Goal: Information Seeking & Learning: Check status

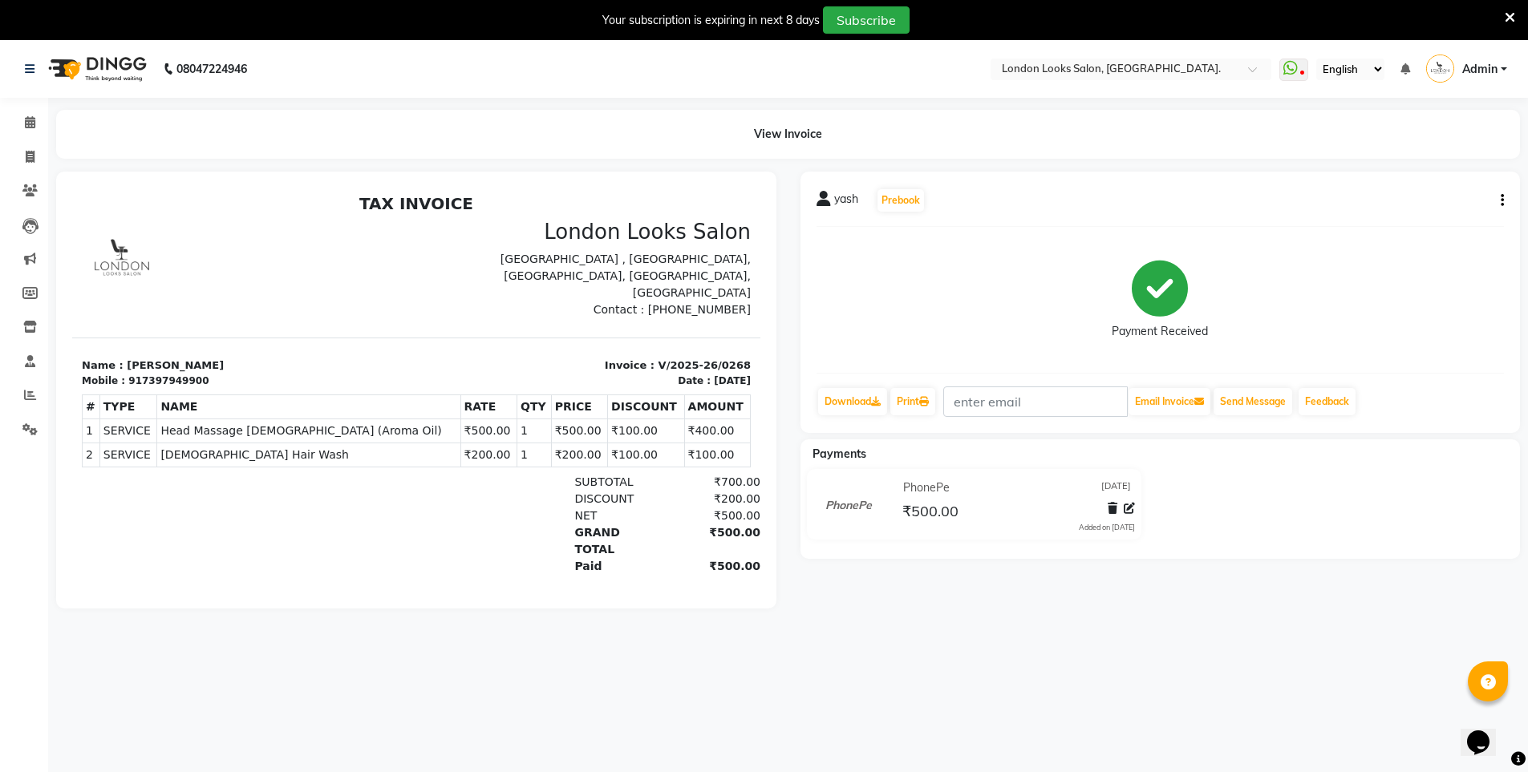
click at [164, 474] on div at bounding box center [193, 524] width 223 height 101
click at [34, 392] on icon at bounding box center [30, 395] width 12 height 12
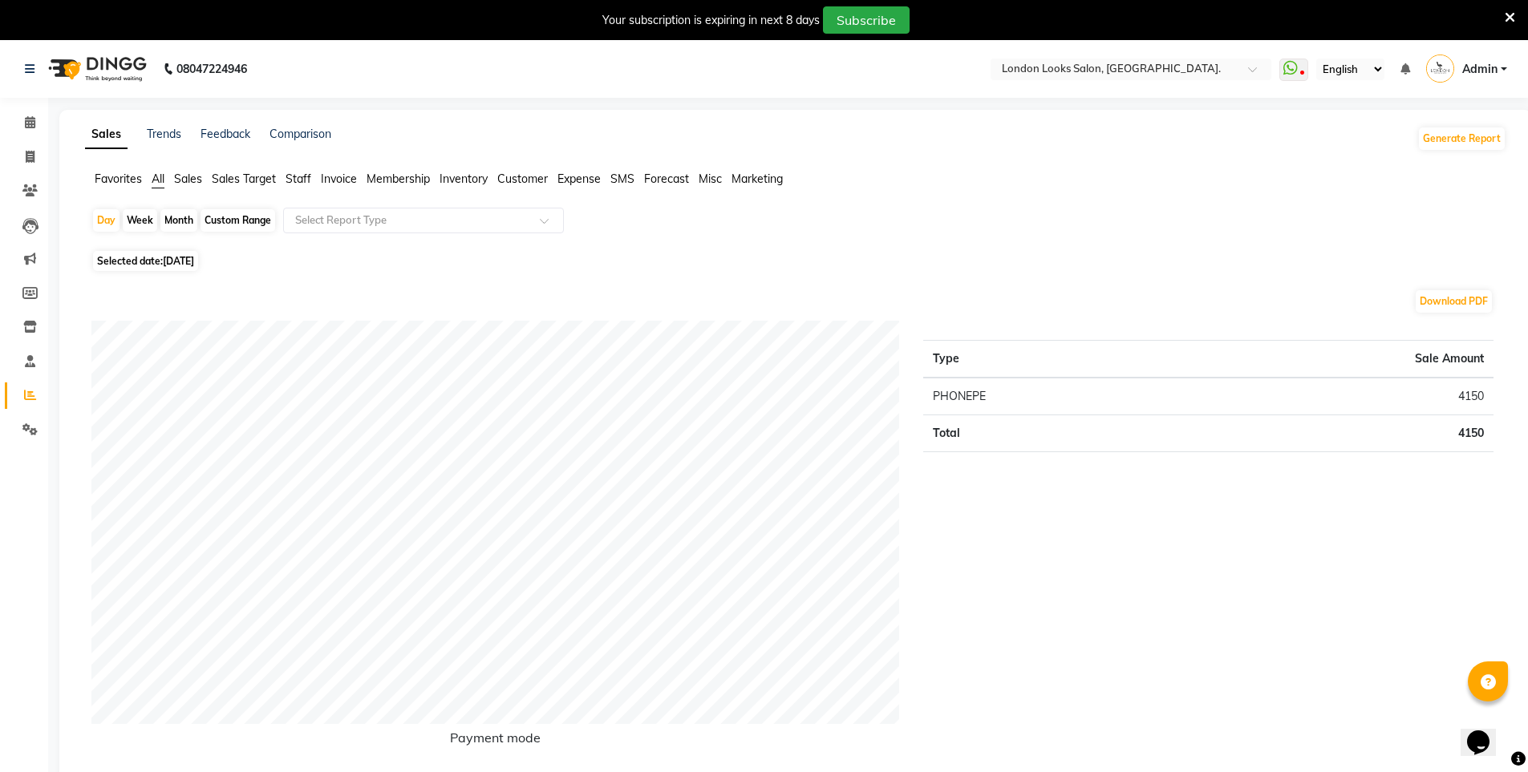
click at [189, 261] on span "[DATE]" at bounding box center [178, 261] width 31 height 12
select select "9"
select select "2025"
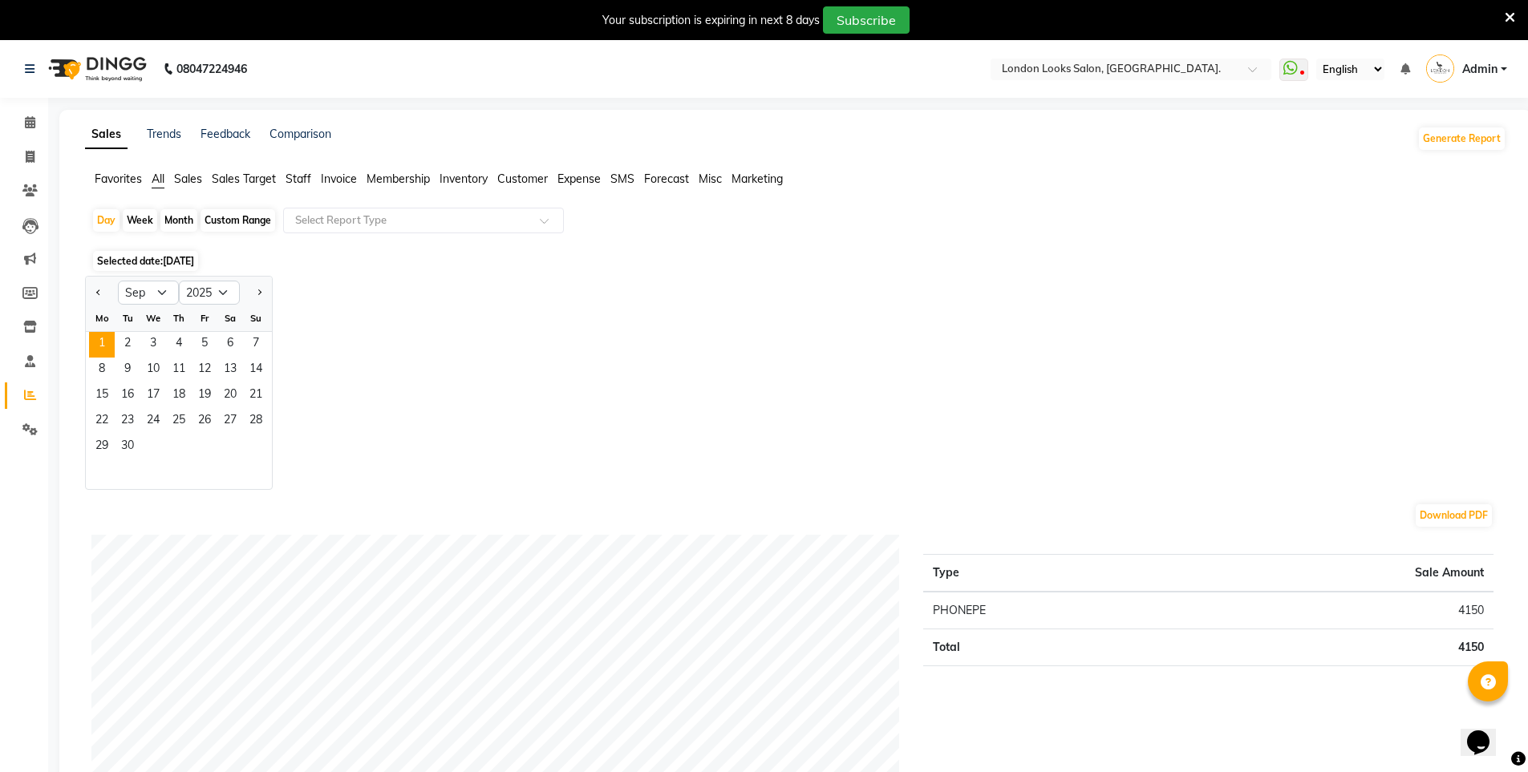
click at [179, 222] on div "Month" at bounding box center [178, 220] width 37 height 22
select select "9"
select select "2025"
click at [168, 291] on select "Jan Feb Mar Apr May Jun [DATE] Aug Sep Oct Nov Dec" at bounding box center [148, 293] width 61 height 24
select select "8"
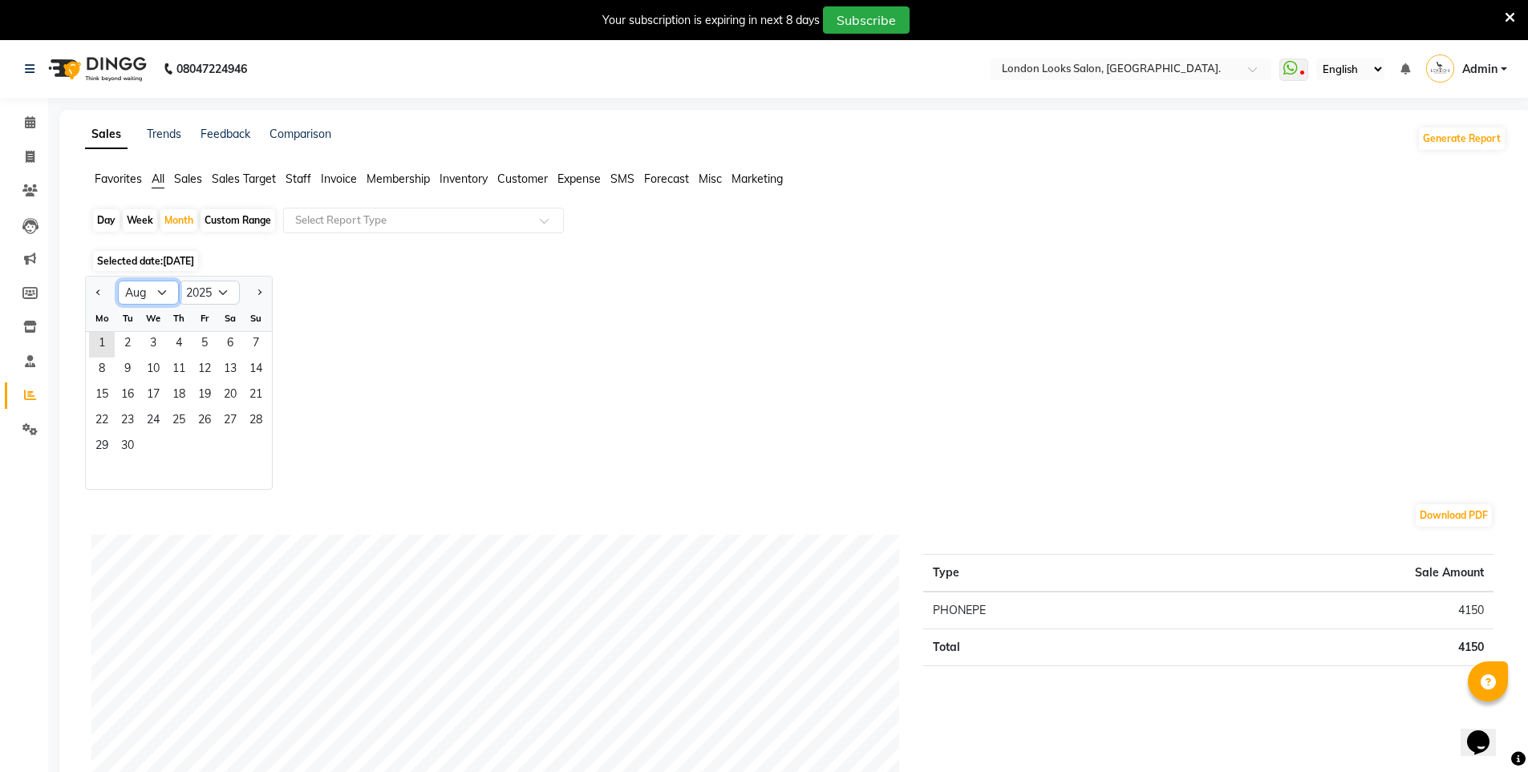
click at [118, 281] on select "Jan Feb Mar Apr May Jun [DATE] Aug Sep Oct Nov Dec" at bounding box center [148, 293] width 61 height 24
click at [212, 344] on span "1" at bounding box center [205, 345] width 26 height 26
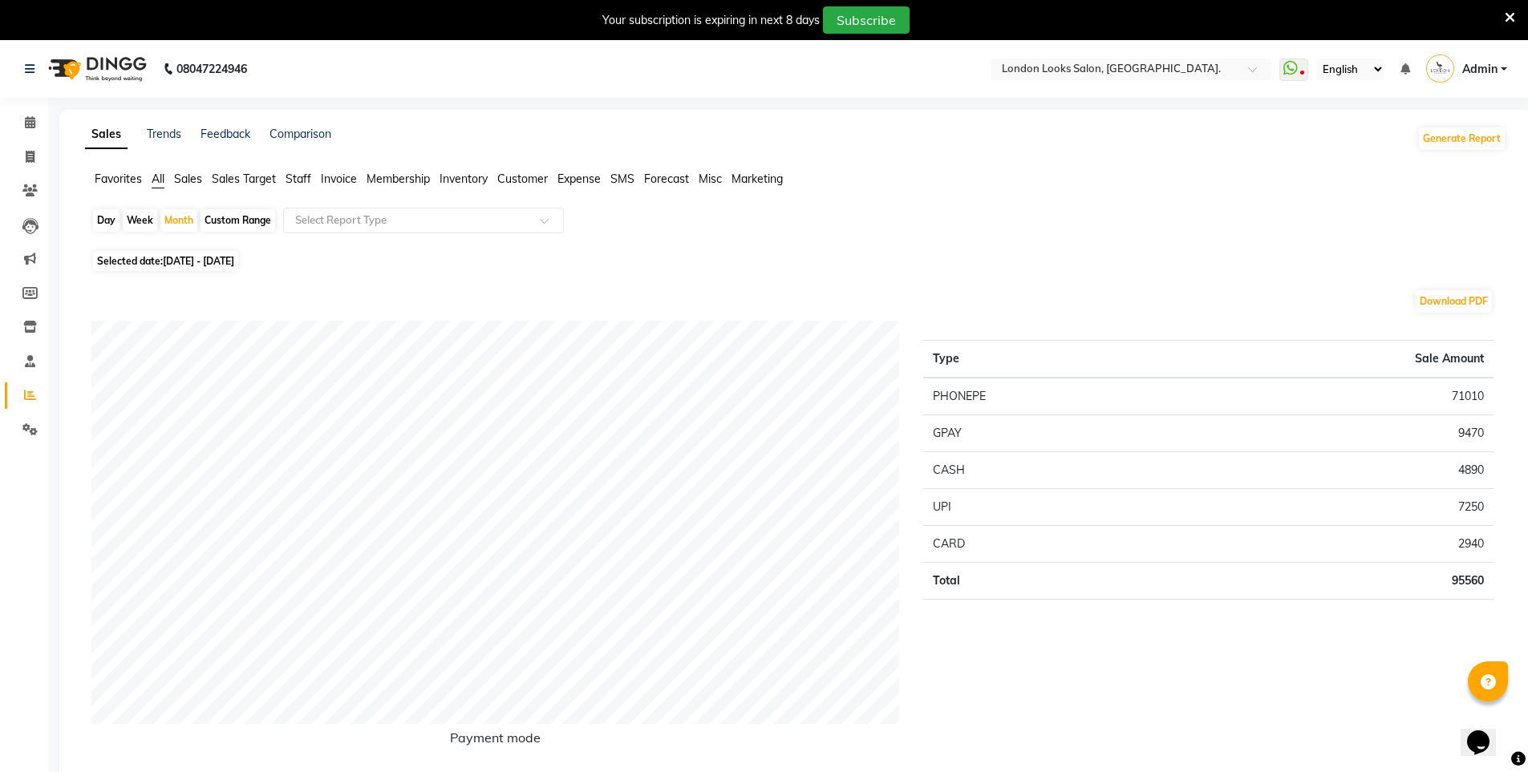
click at [100, 218] on div "Day" at bounding box center [106, 220] width 26 height 22
select select "8"
select select "2025"
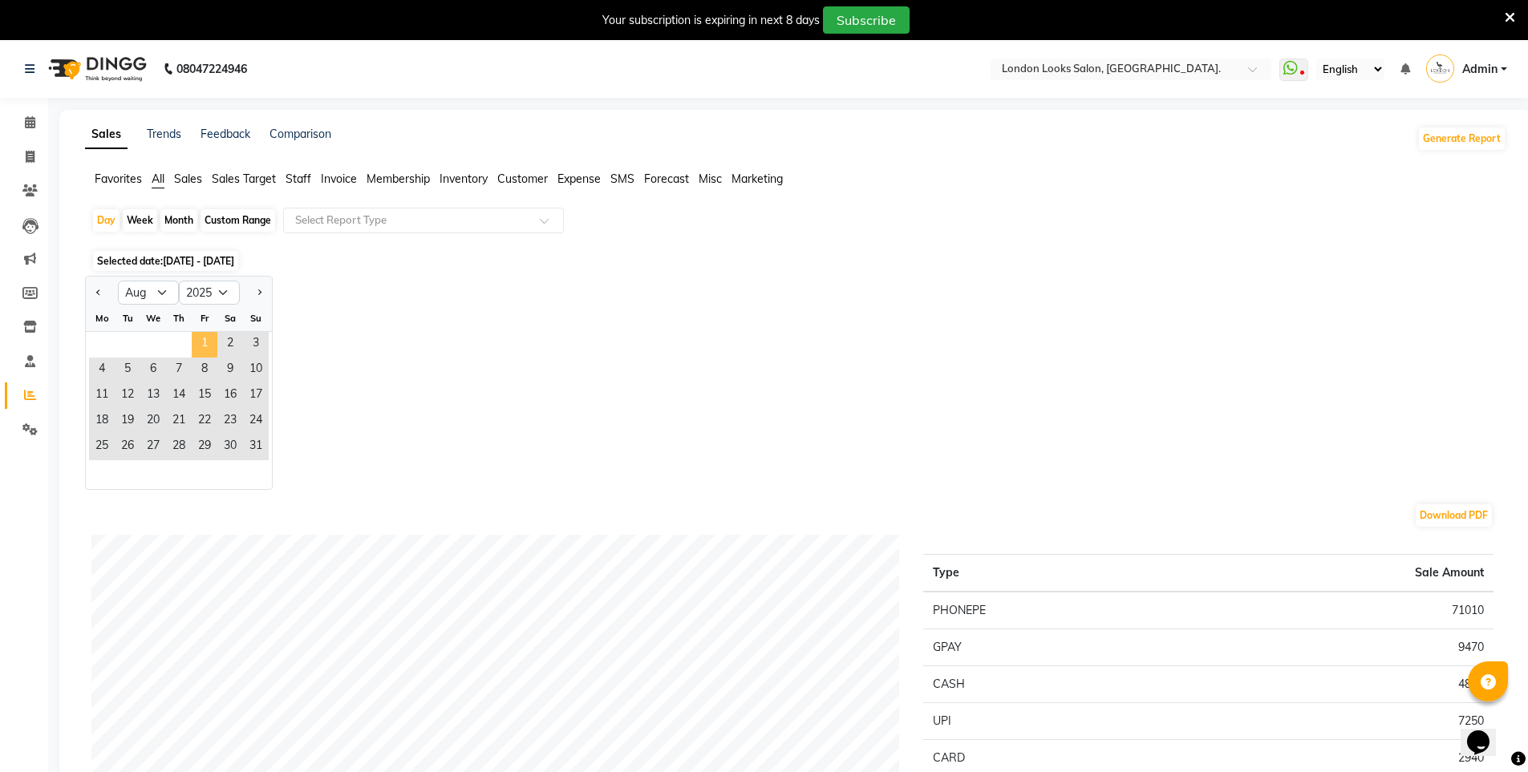
click at [210, 347] on span "1" at bounding box center [205, 345] width 26 height 26
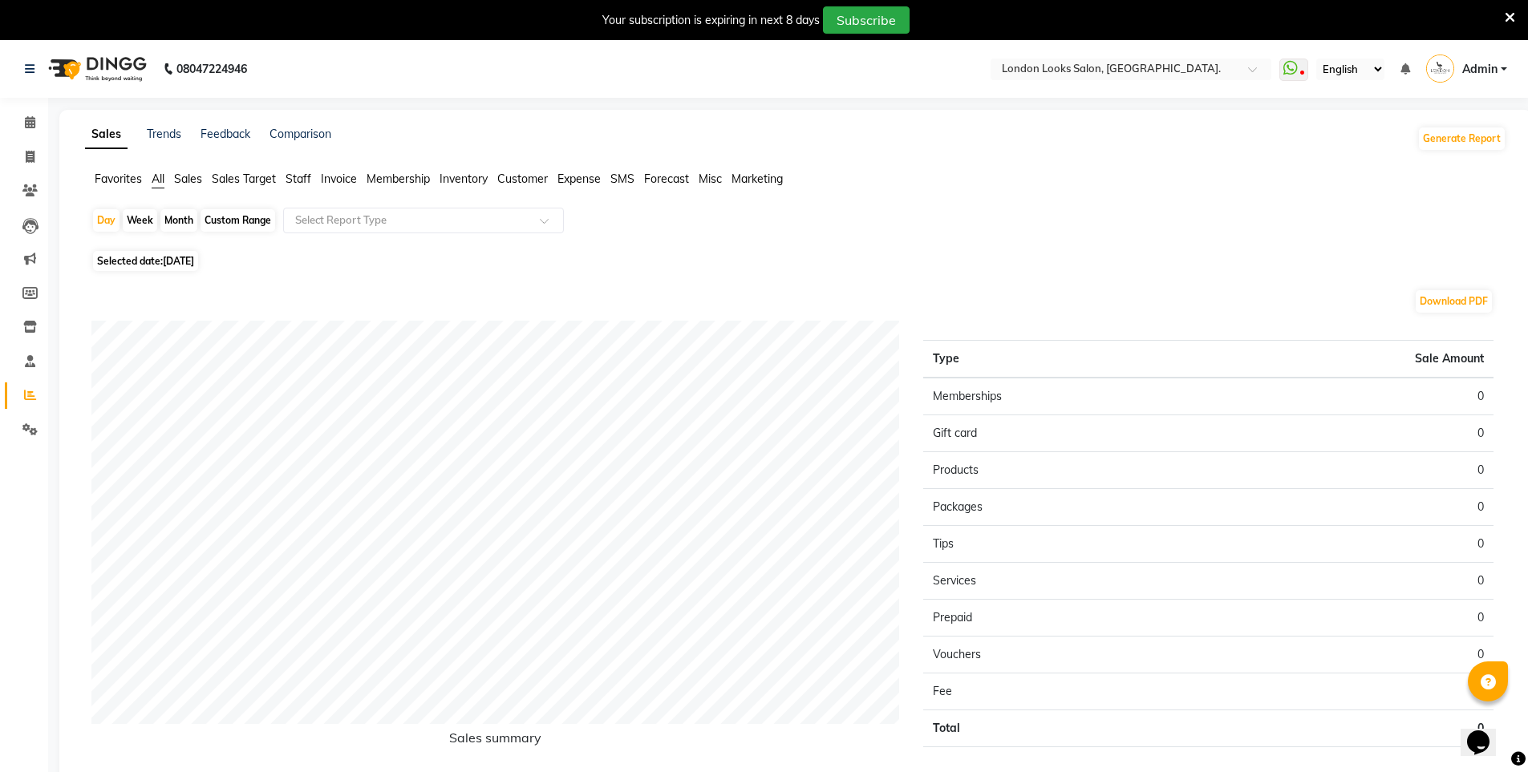
click at [171, 262] on span "[DATE]" at bounding box center [178, 261] width 31 height 12
select select "8"
select select "2025"
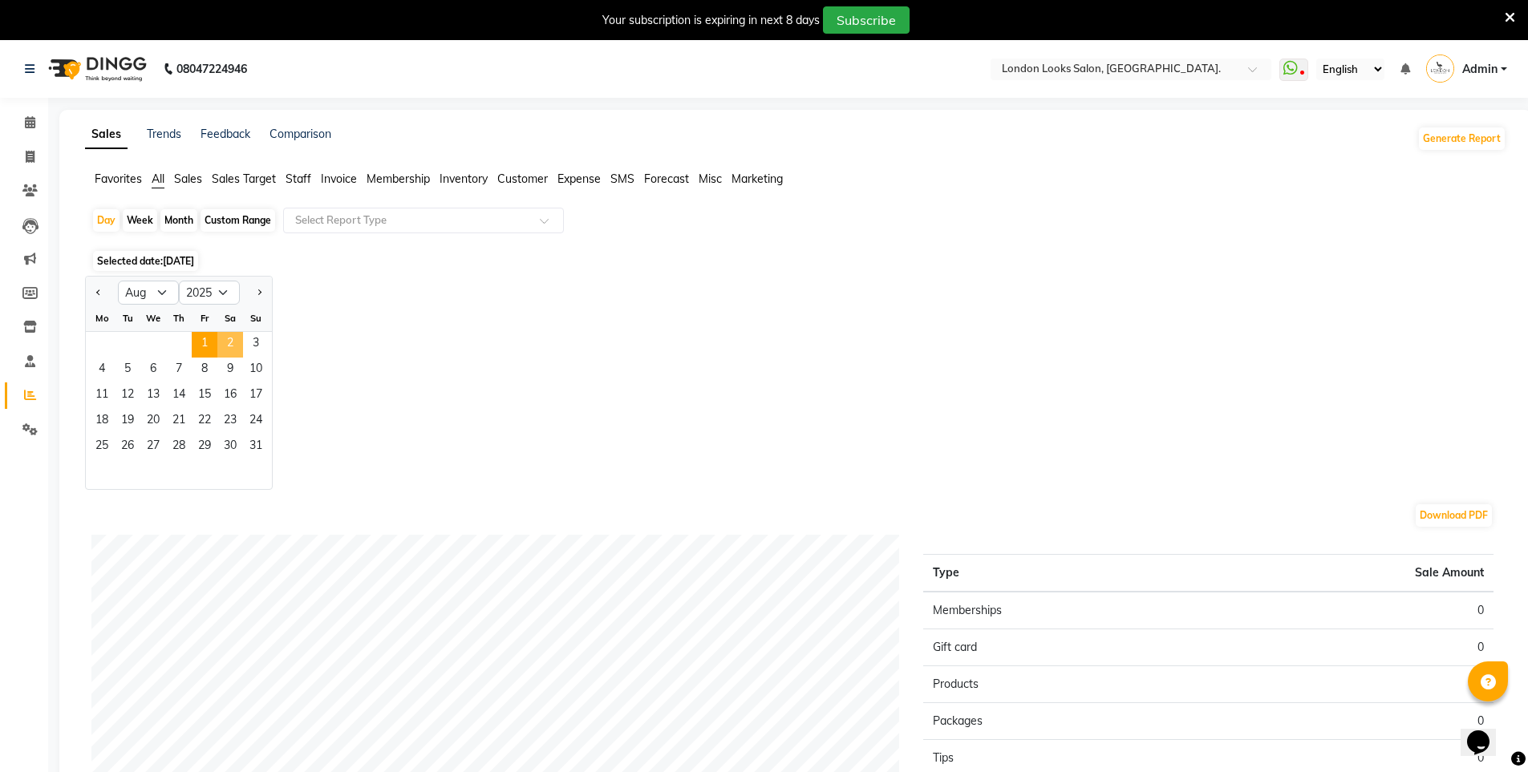
click at [241, 348] on span "2" at bounding box center [230, 345] width 26 height 26
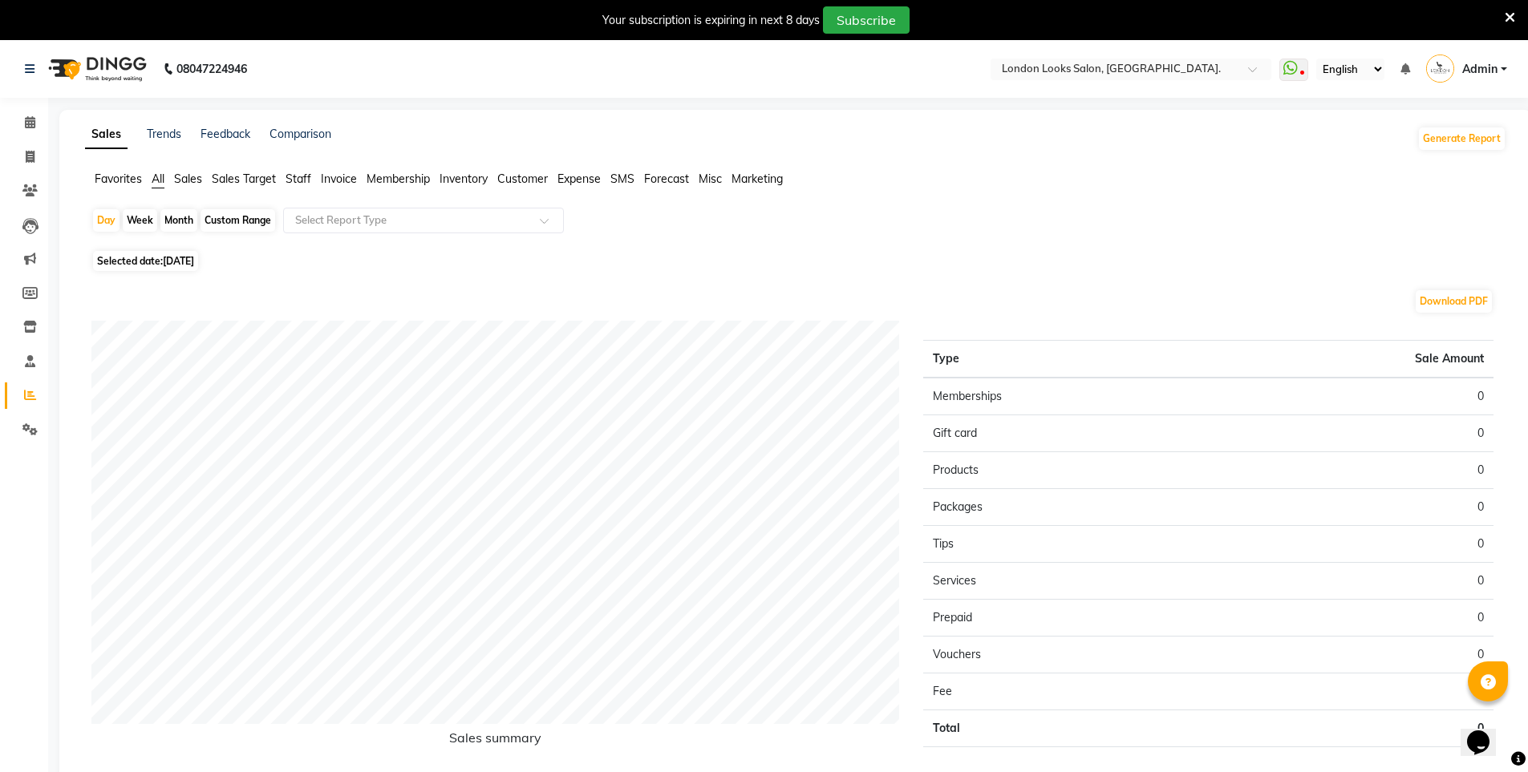
scroll to position [79, 0]
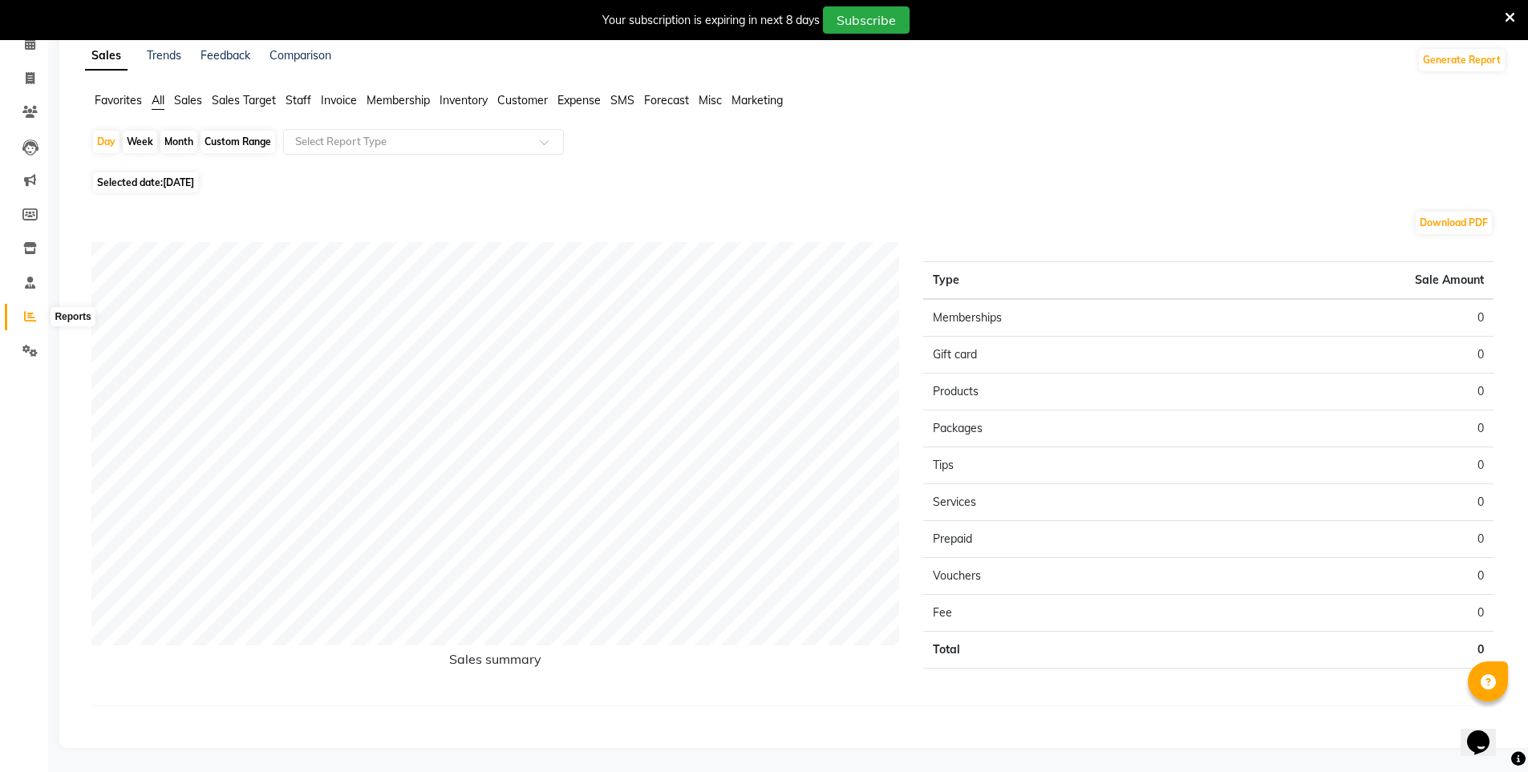
click at [30, 316] on icon at bounding box center [30, 316] width 12 height 12
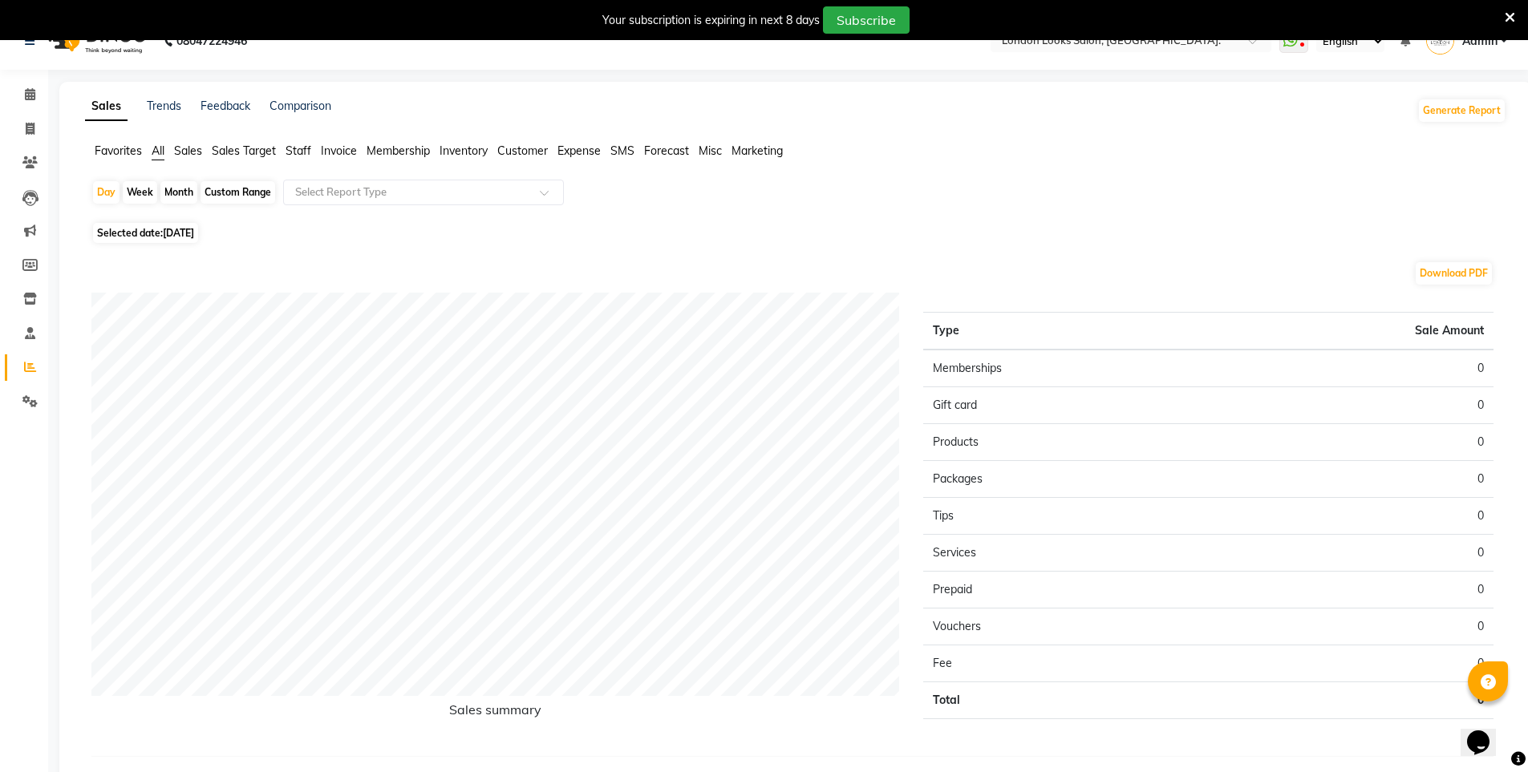
scroll to position [0, 0]
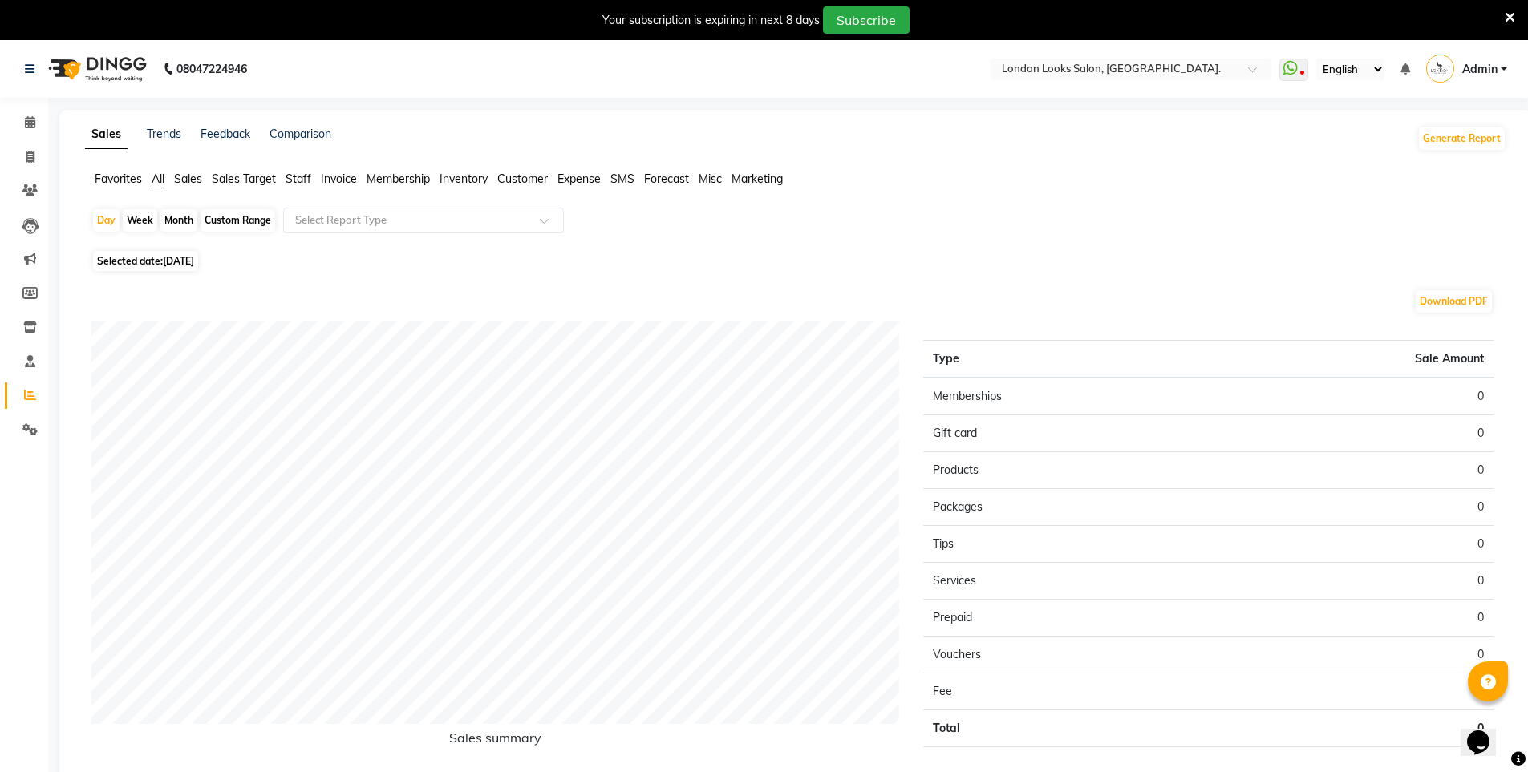
click at [529, 160] on div "Sales Trends Feedback Comparison Generate Report Favorites All Sales Sales Targ…" at bounding box center [795, 468] width 1473 height 717
click at [19, 112] on link "Calendar" at bounding box center [24, 123] width 39 height 26
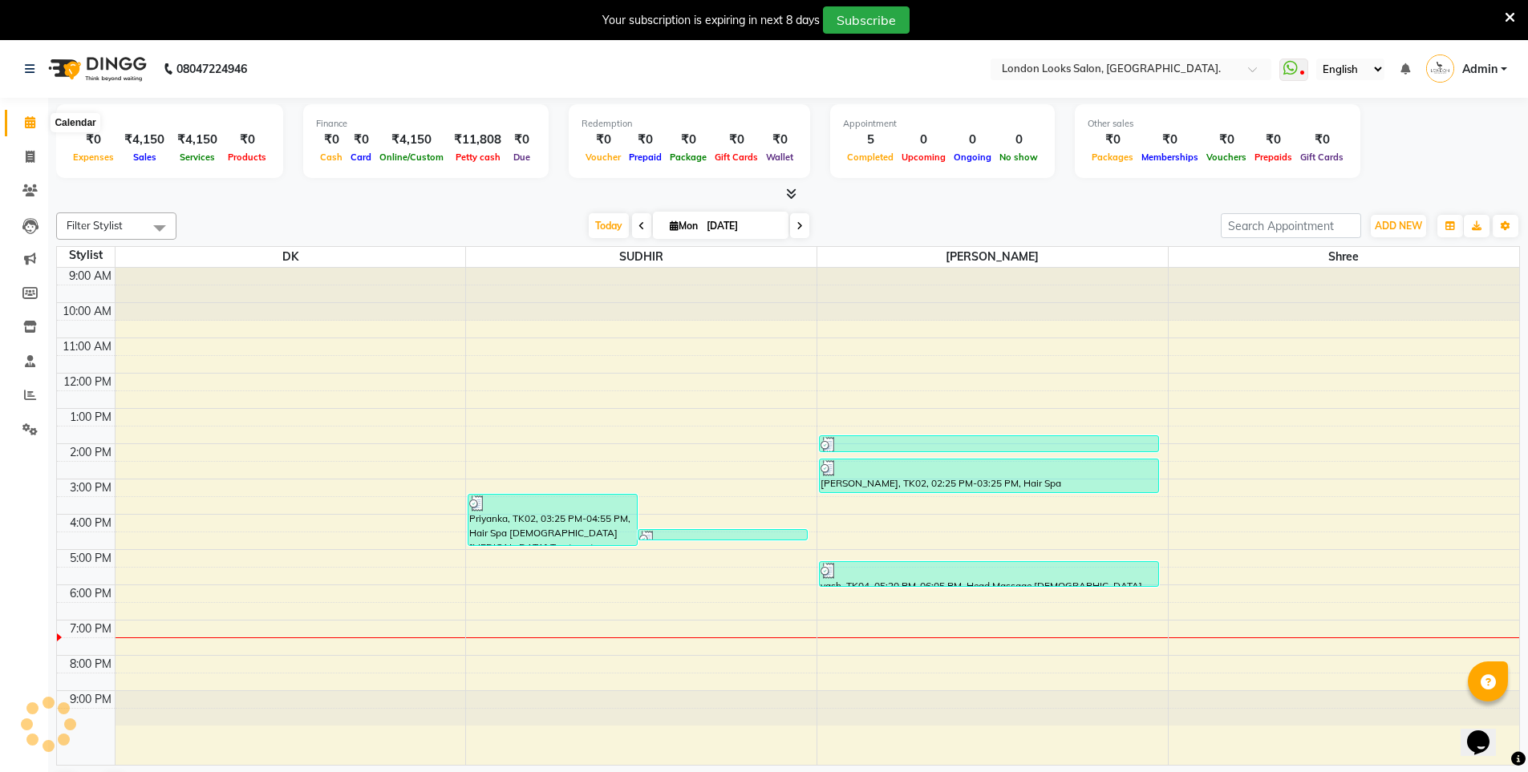
click at [22, 123] on span at bounding box center [30, 123] width 28 height 18
click at [23, 398] on span at bounding box center [30, 396] width 28 height 18
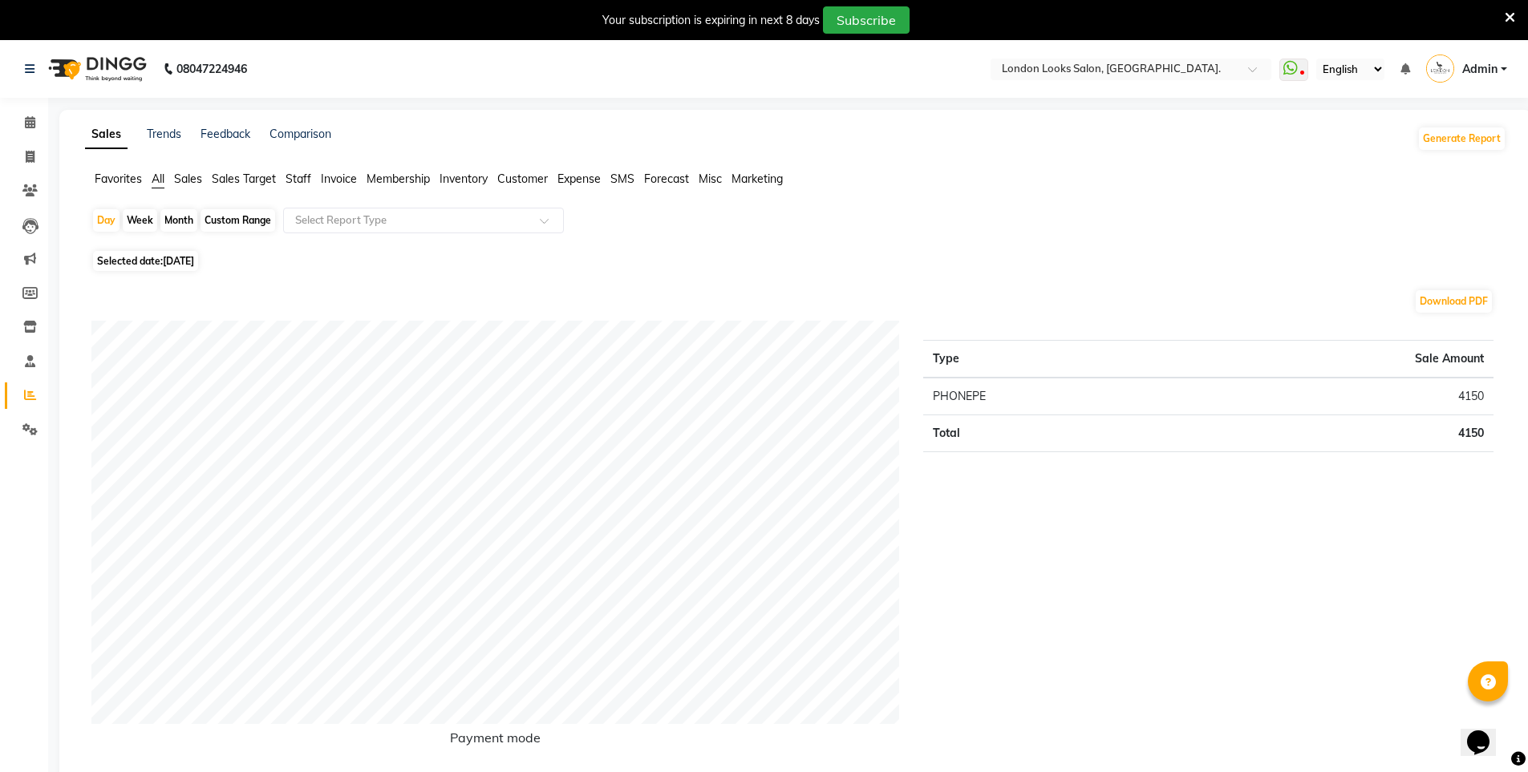
click at [942, 627] on div "Type Sale Amount PHONEPE 4150 Total 4150" at bounding box center [1208, 546] width 594 height 451
